Goal: Information Seeking & Learning: Learn about a topic

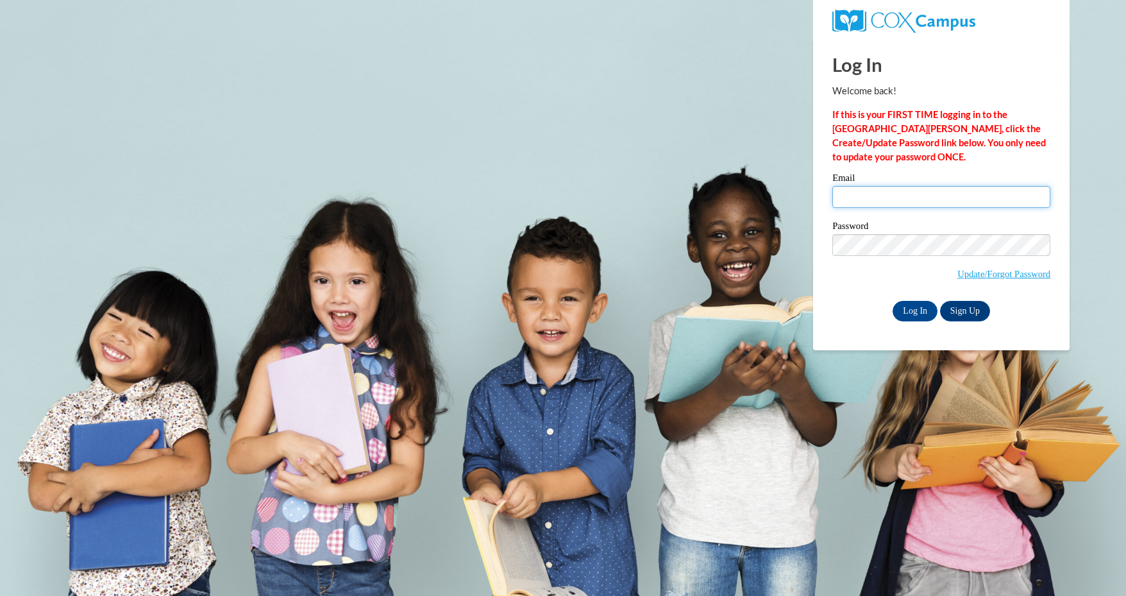
click at [857, 193] on input "Email" at bounding box center [941, 197] width 218 height 22
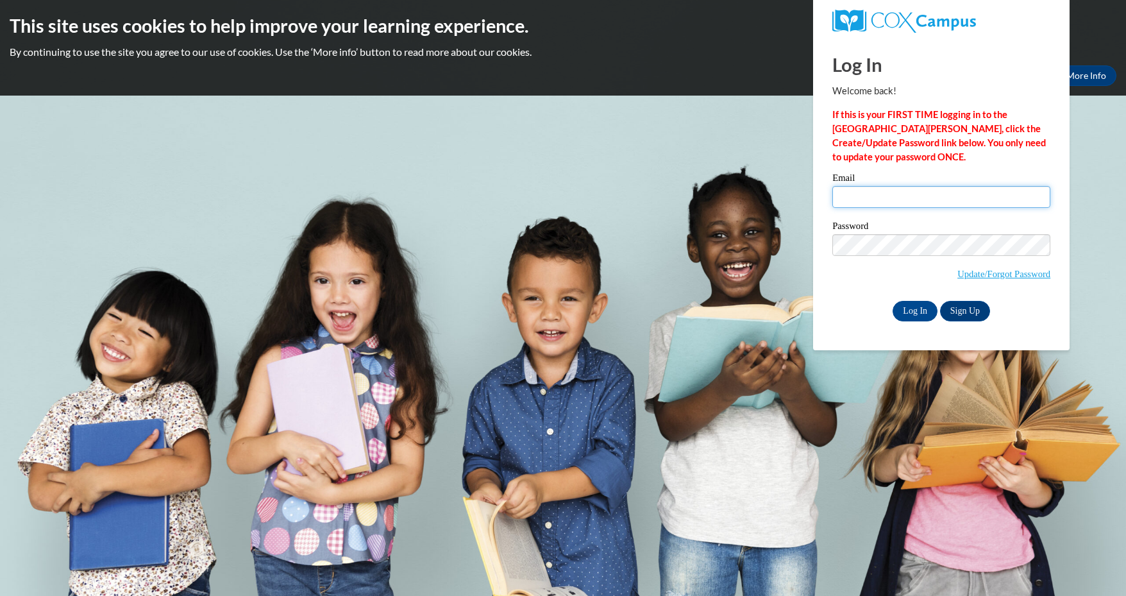
type input "[EMAIL_ADDRESS][DOMAIN_NAME]"
click at [878, 280] on span "Update/Forgot Password" at bounding box center [941, 260] width 218 height 53
click at [962, 307] on link "Sign Up" at bounding box center [965, 311] width 50 height 21
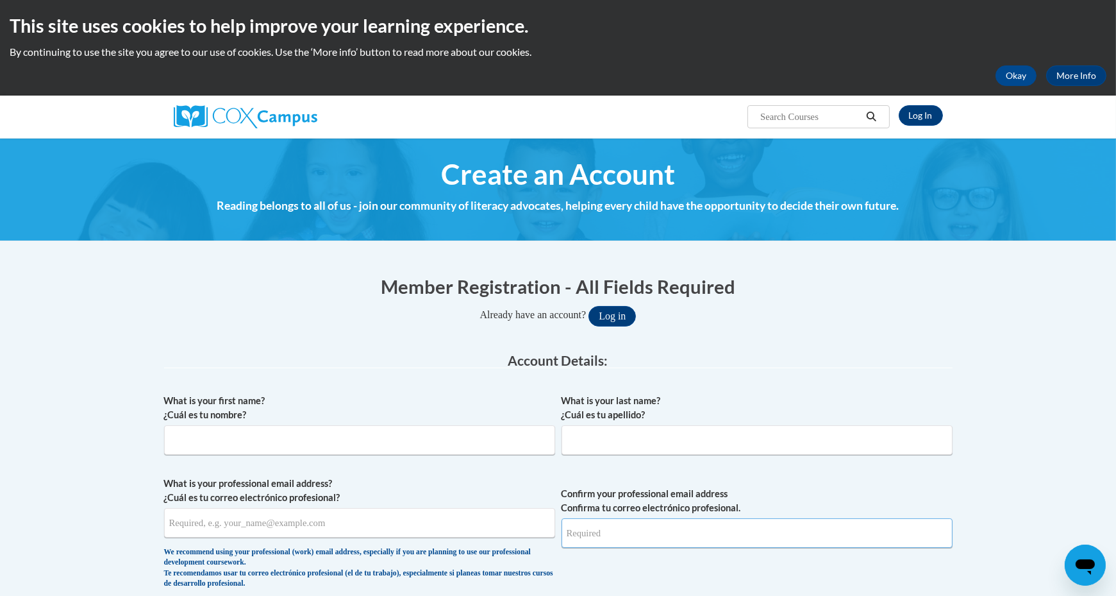
type input "[EMAIL_ADDRESS][DOMAIN_NAME]"
click at [914, 115] on link "Log In" at bounding box center [921, 115] width 44 height 21
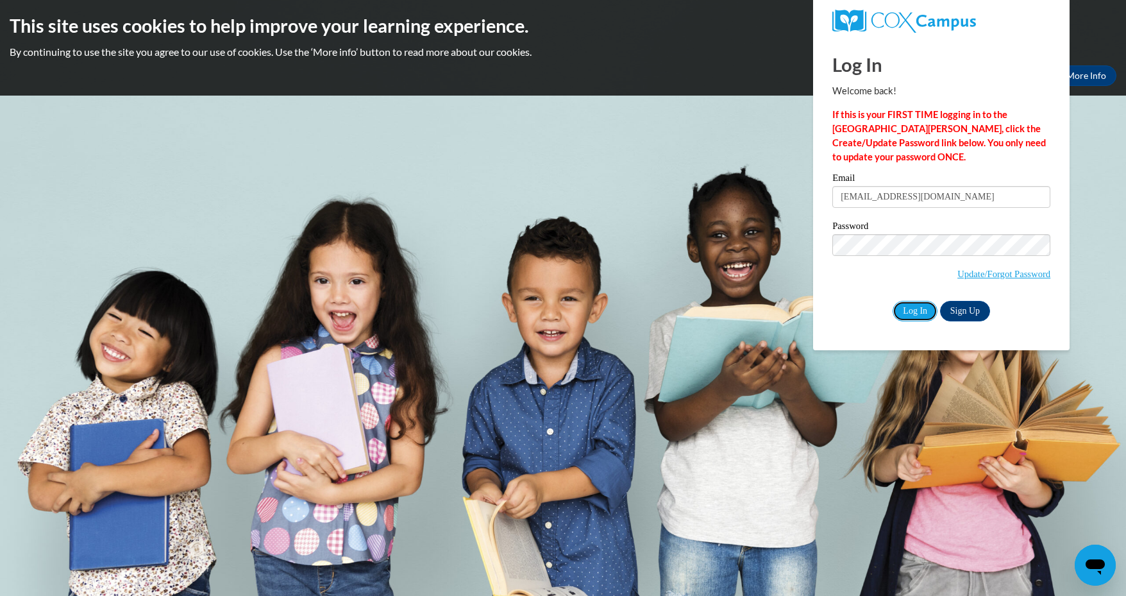
click at [904, 306] on input "Log In" at bounding box center [915, 311] width 45 height 21
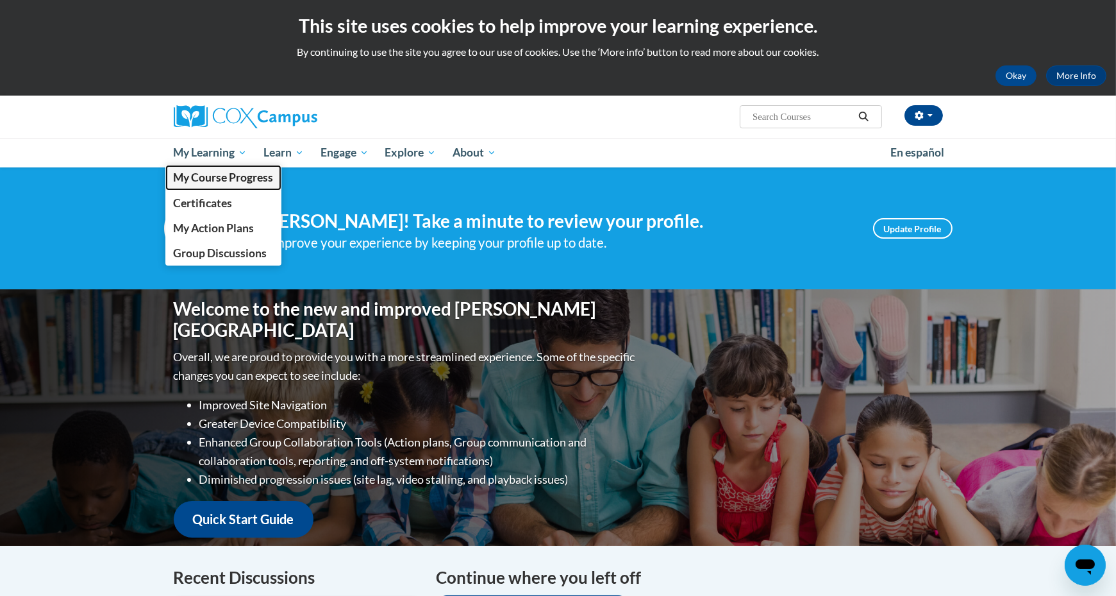
click at [203, 169] on link "My Course Progress" at bounding box center [223, 177] width 117 height 25
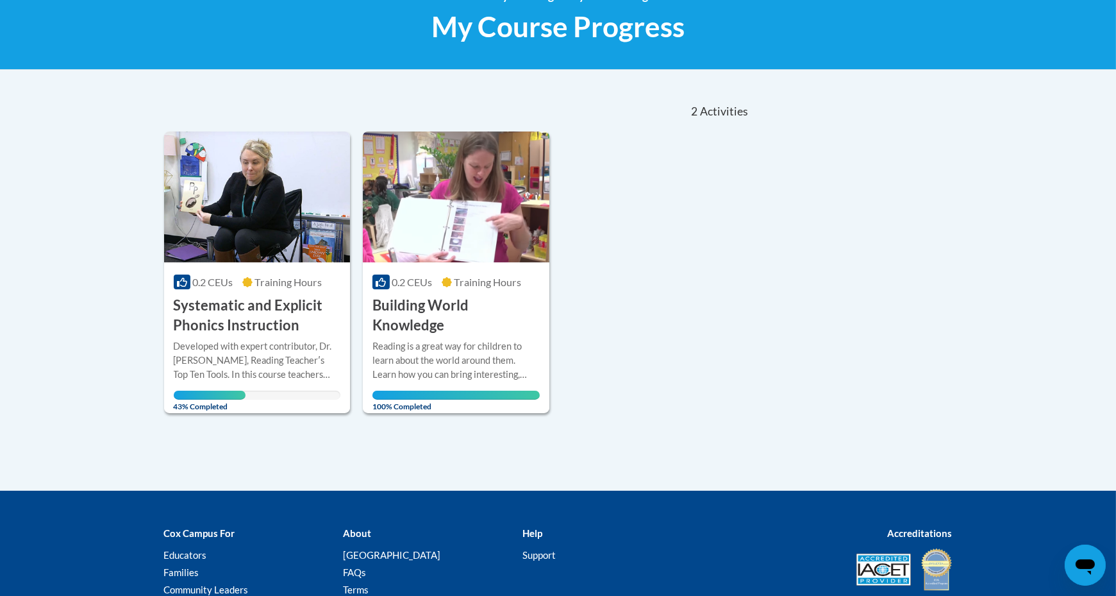
scroll to position [209, 0]
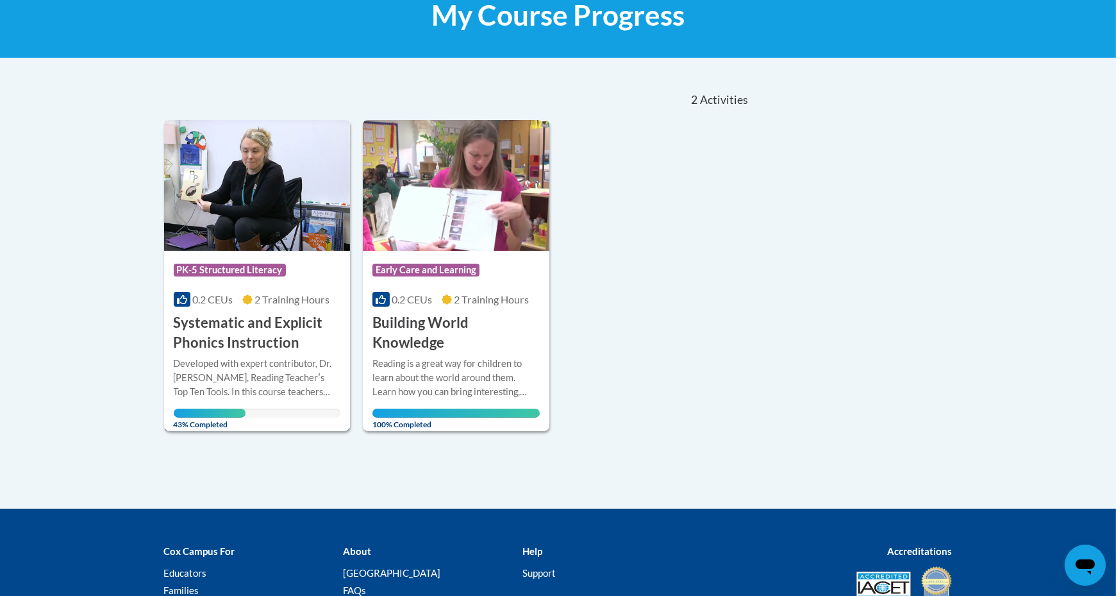
click at [237, 322] on h3 "Systematic and Explicit Phonics Instruction" at bounding box center [257, 333] width 167 height 40
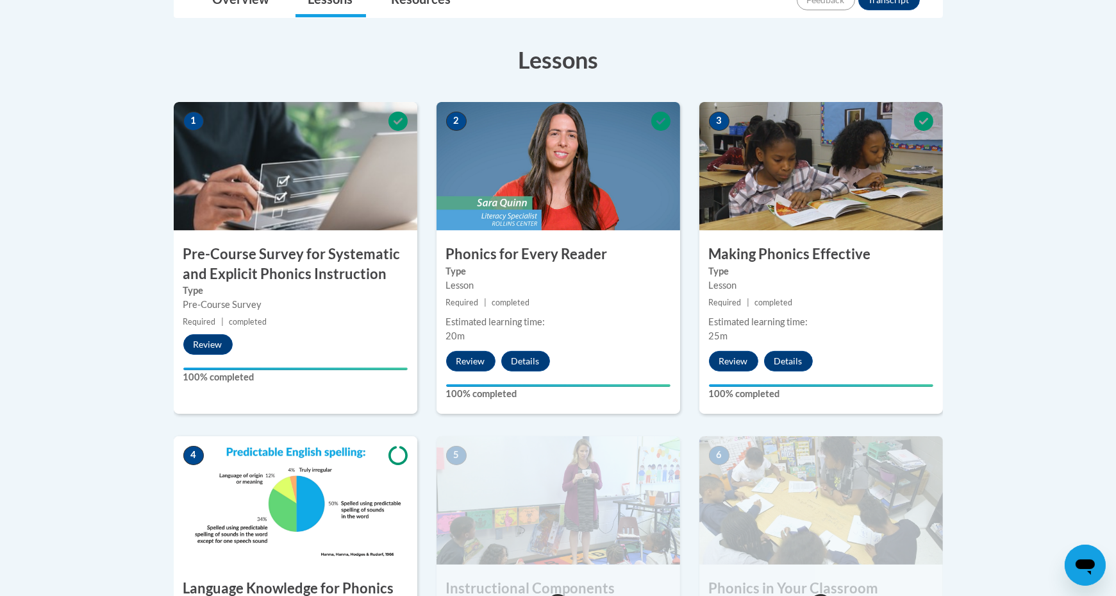
scroll to position [326, 0]
